Goal: Task Accomplishment & Management: Use online tool/utility

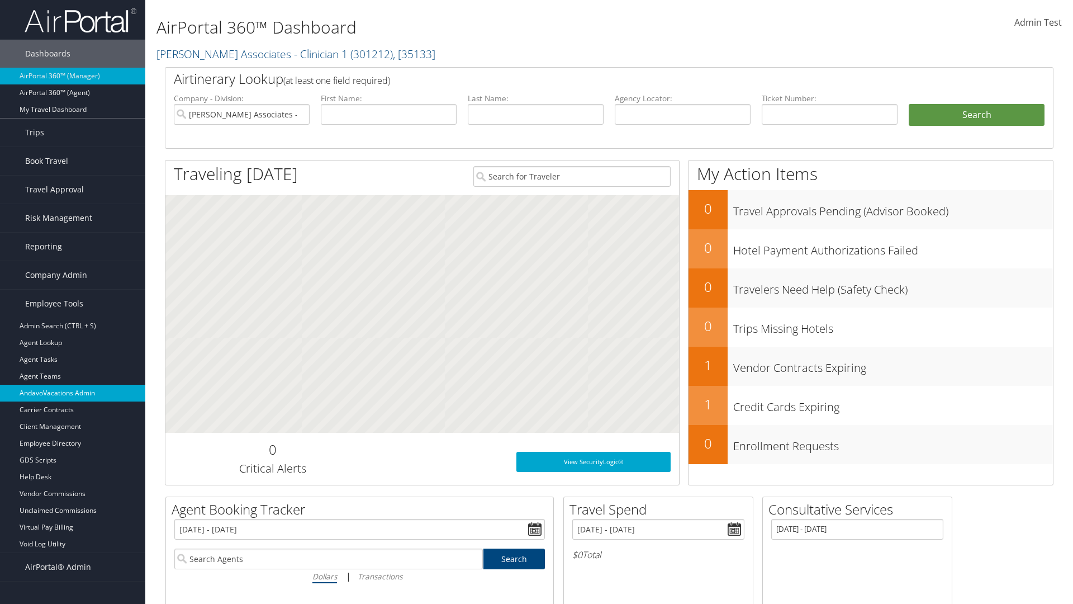
click at [73, 393] on link "AndavoVacations Admin" at bounding box center [72, 393] width 145 height 17
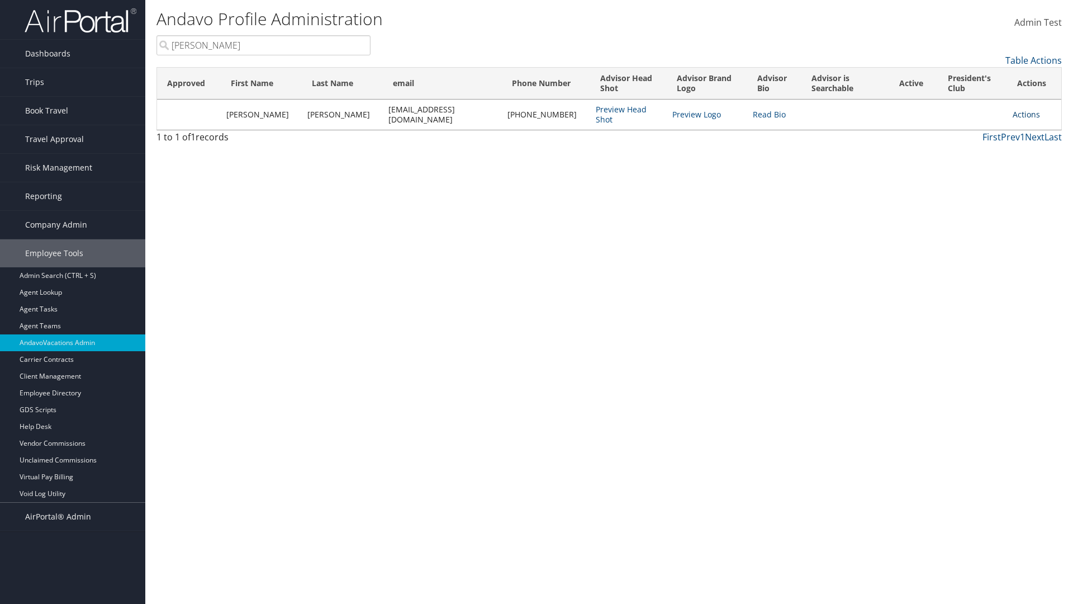
type input "Stephanie"
click at [1023, 109] on link "Actions" at bounding box center [1026, 114] width 27 height 11
click at [972, 202] on link "Add to President's Club" at bounding box center [972, 201] width 122 height 19
